Goal: Find specific page/section: Find specific page/section

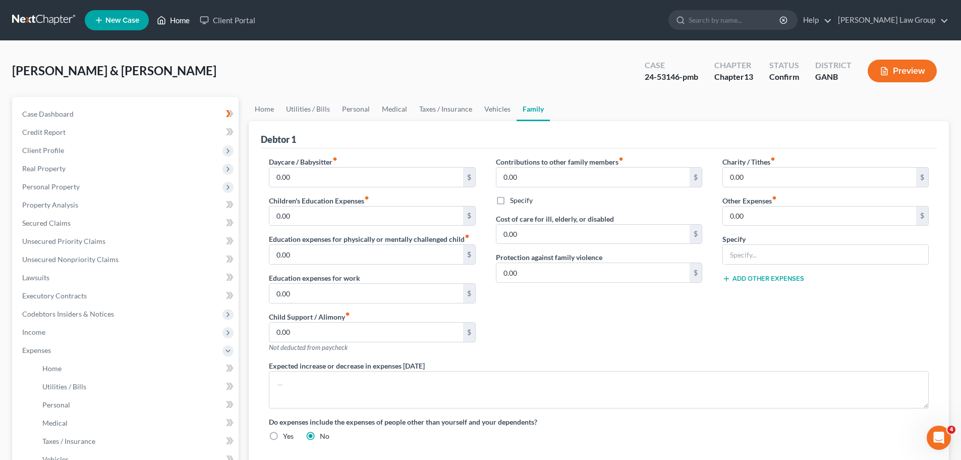
click at [183, 21] on link "Home" at bounding box center [173, 20] width 43 height 18
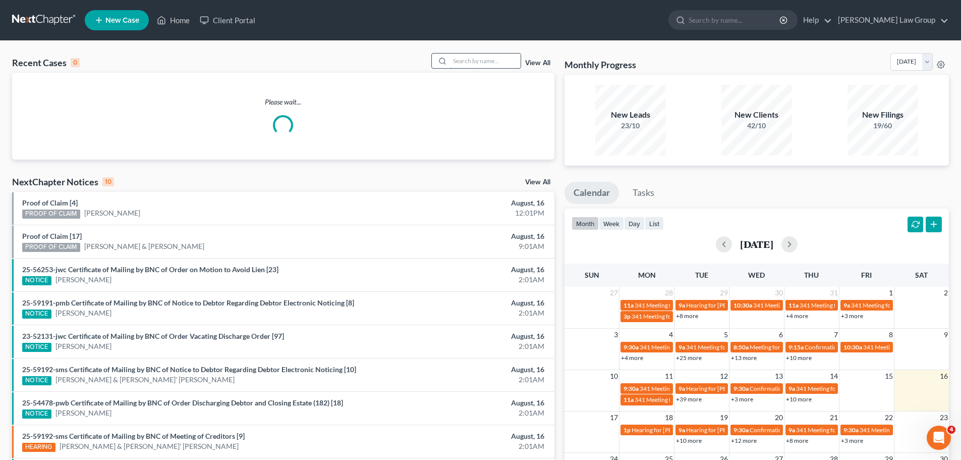
click at [489, 57] on input "search" at bounding box center [485, 60] width 71 height 15
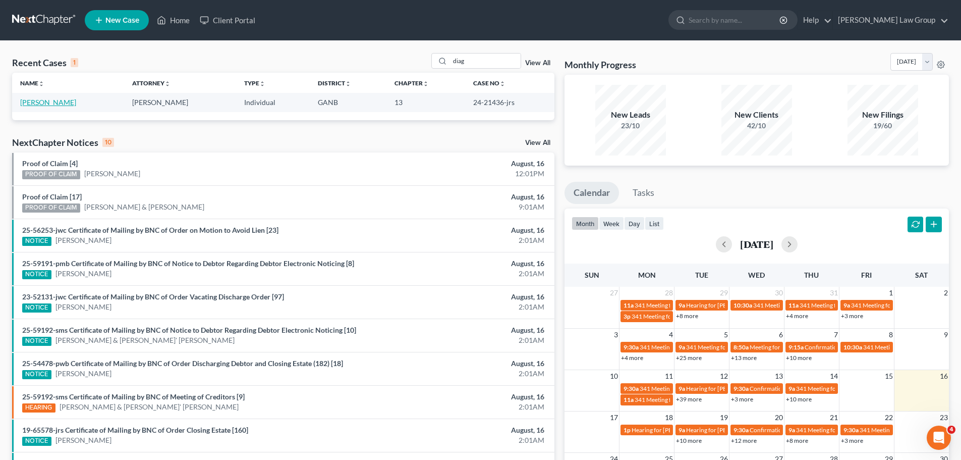
drag, startPoint x: 78, startPoint y: 100, endPoint x: 47, endPoint y: 104, distance: 30.5
click at [47, 104] on td "[PERSON_NAME]" at bounding box center [68, 102] width 112 height 19
copy link "Alioune"
click at [487, 58] on input "diag" at bounding box center [485, 60] width 71 height 15
drag, startPoint x: 486, startPoint y: 59, endPoint x: 398, endPoint y: 50, distance: 87.7
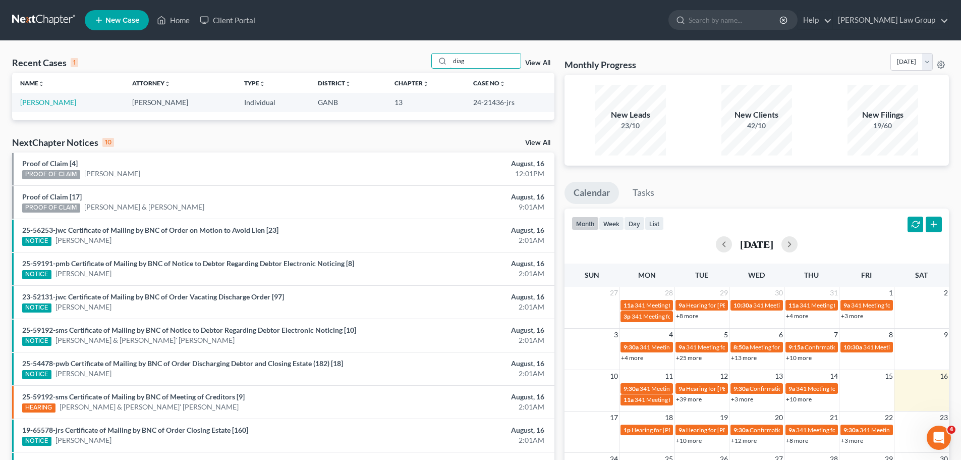
click at [398, 50] on div "Recent Cases 1 diag View All Name unfold_more expand_more expand_less Attorney …" at bounding box center [480, 303] width 961 height 524
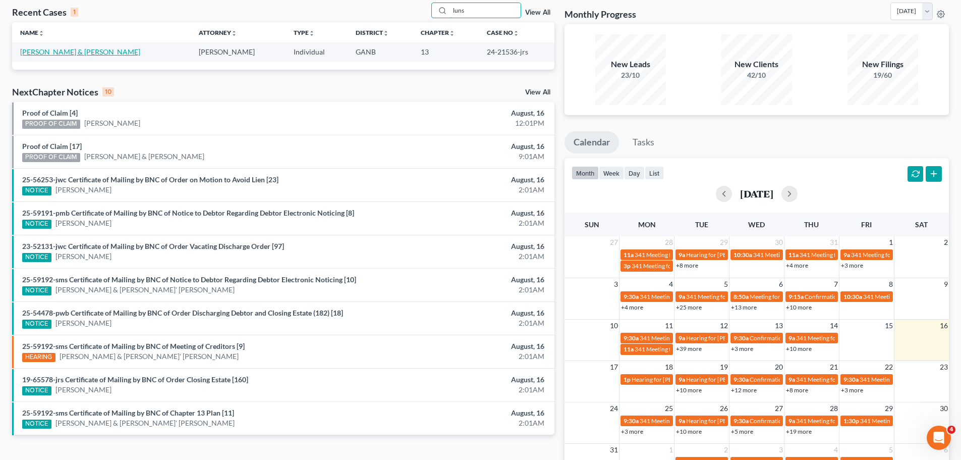
type input "luns"
click at [50, 53] on link "[PERSON_NAME] & [PERSON_NAME]" at bounding box center [80, 51] width 120 height 9
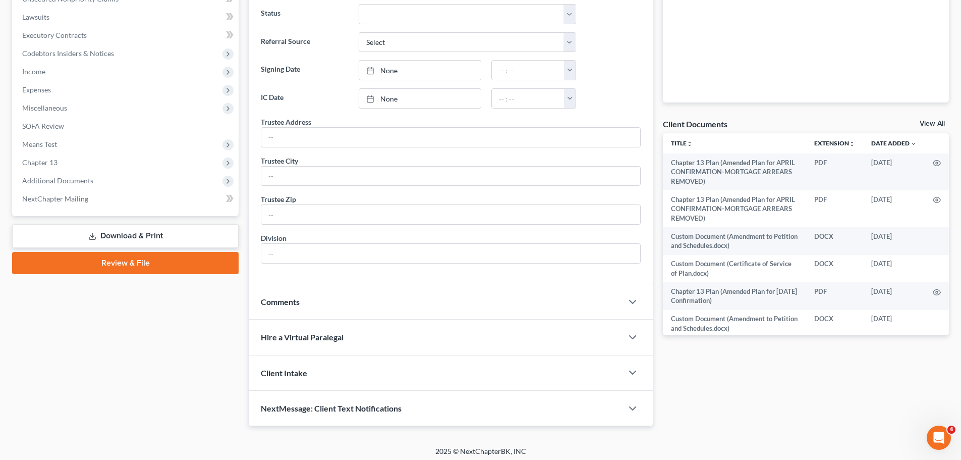
scroll to position [265, 0]
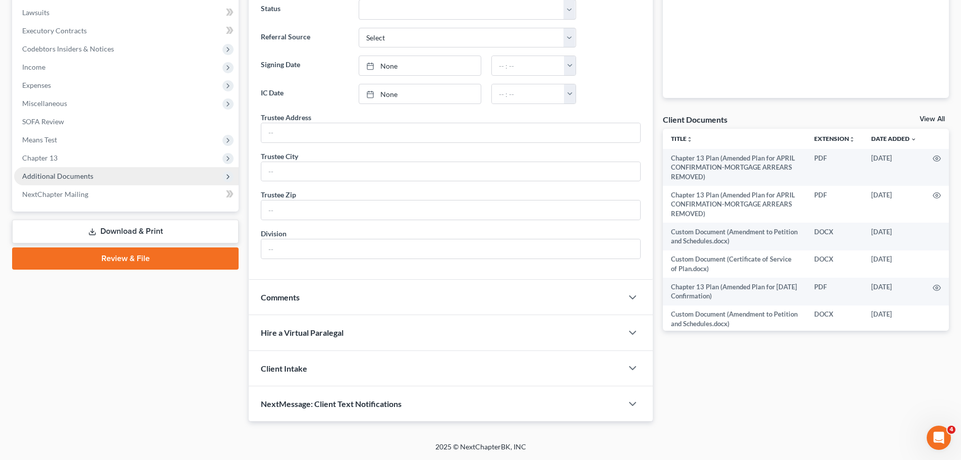
click at [101, 177] on span "Additional Documents" at bounding box center [126, 176] width 224 height 18
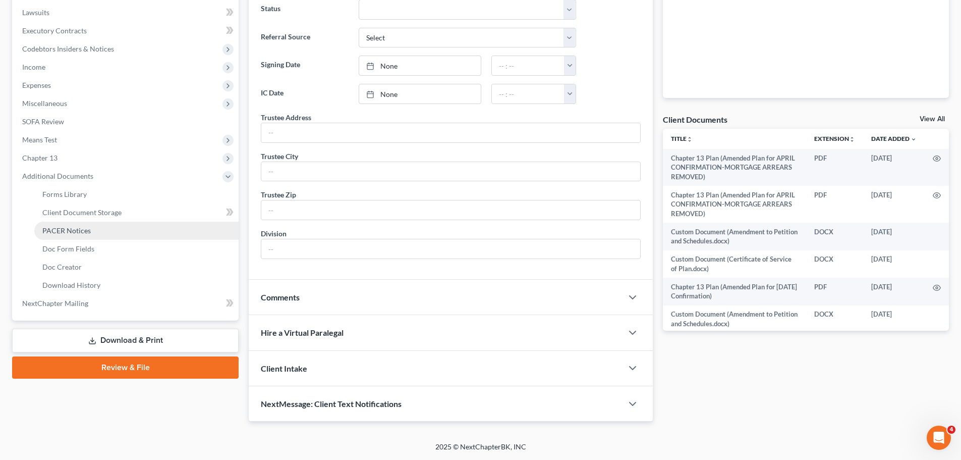
click at [88, 236] on link "PACER Notices" at bounding box center [136, 230] width 204 height 18
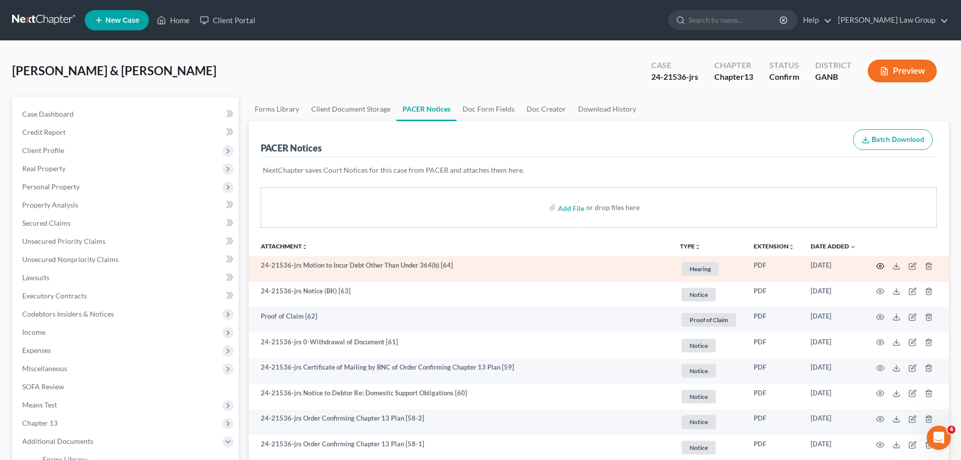
click at [877, 265] on icon "button" at bounding box center [880, 266] width 8 height 8
